Goal: Information Seeking & Learning: Learn about a topic

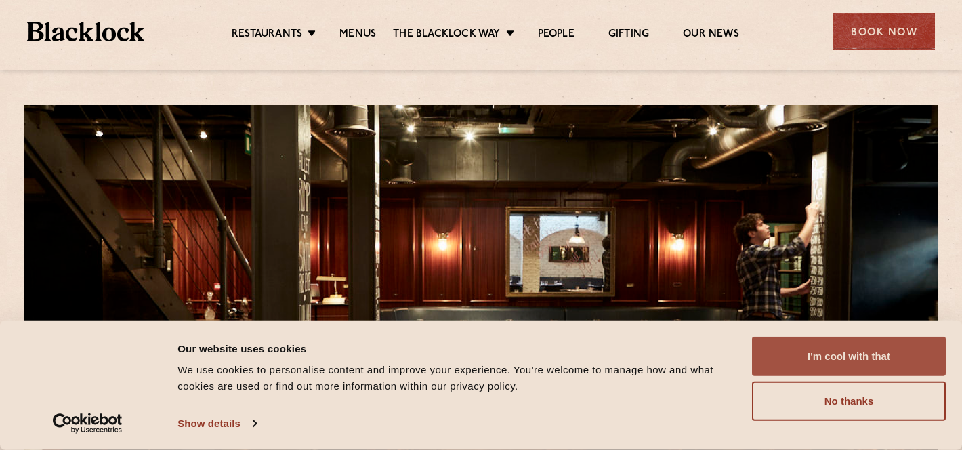
click at [849, 368] on button "I'm cool with that" at bounding box center [849, 356] width 194 height 39
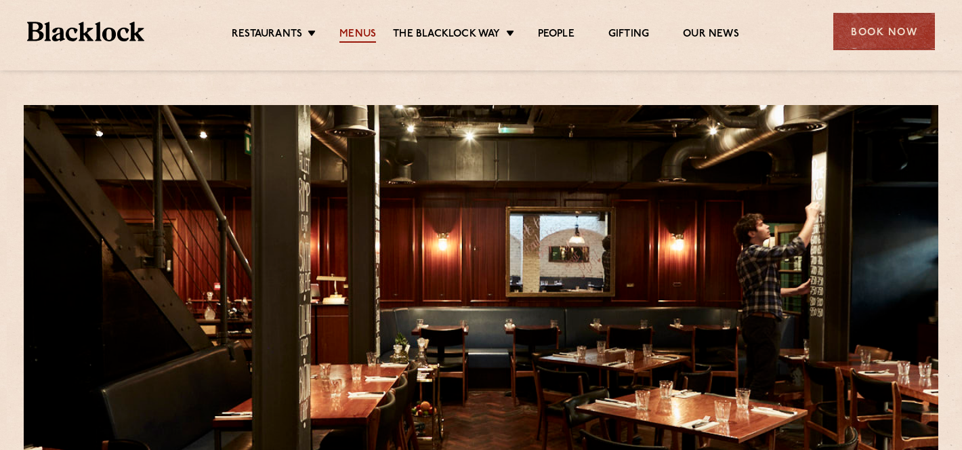
click at [364, 33] on link "Menus" at bounding box center [358, 35] width 37 height 15
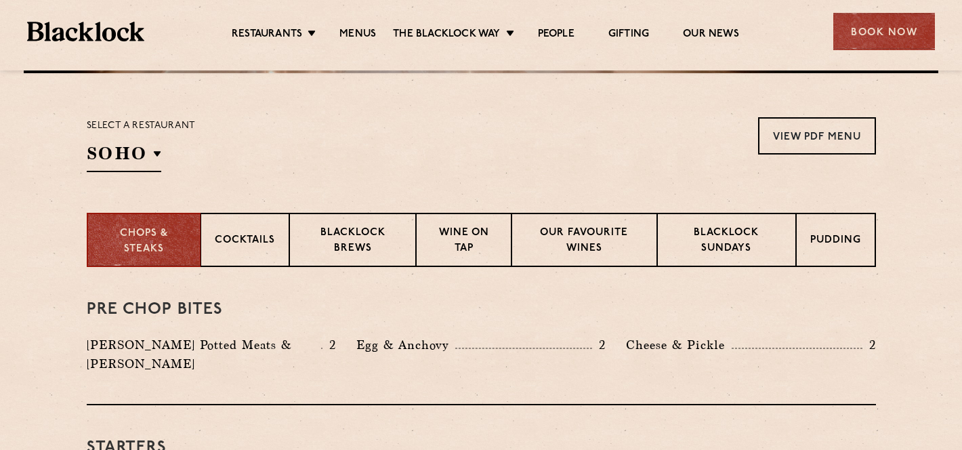
scroll to position [449, 0]
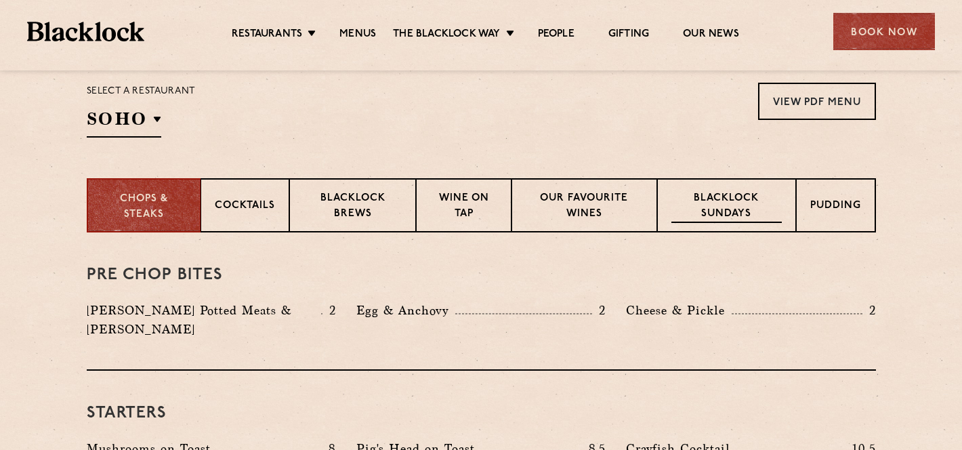
click at [707, 199] on p "Blacklock Sundays" at bounding box center [727, 207] width 110 height 32
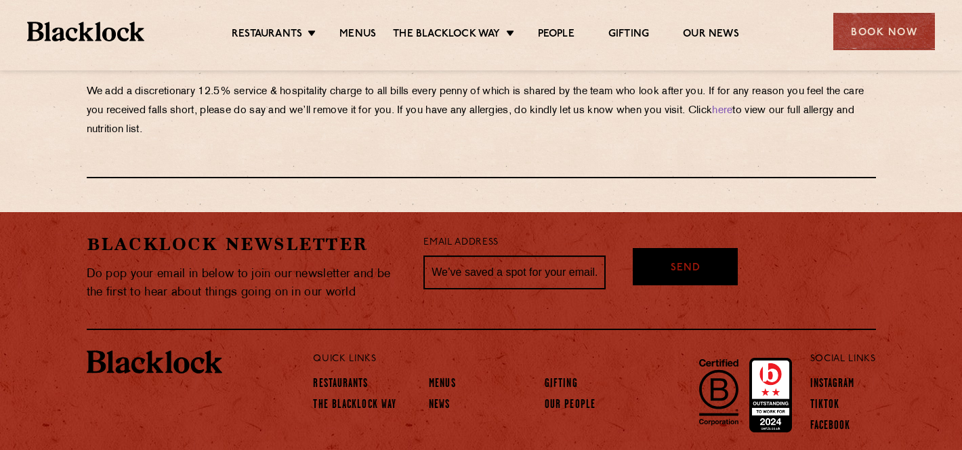
scroll to position [1649, 0]
